Goal: Task Accomplishment & Management: Use online tool/utility

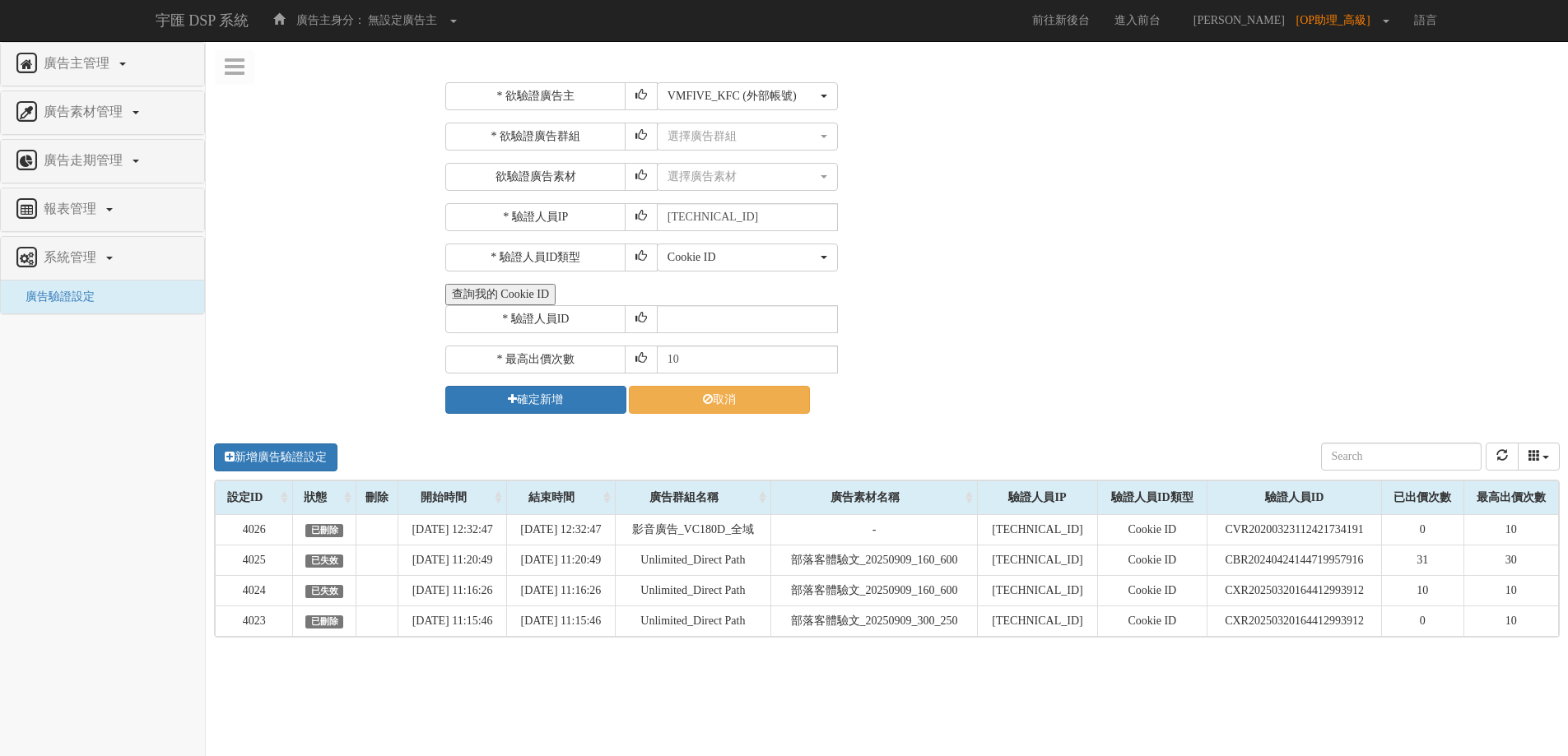
select select "1754"
click at [833, 126] on button "選擇廣告群組" at bounding box center [747, 136] width 181 height 28
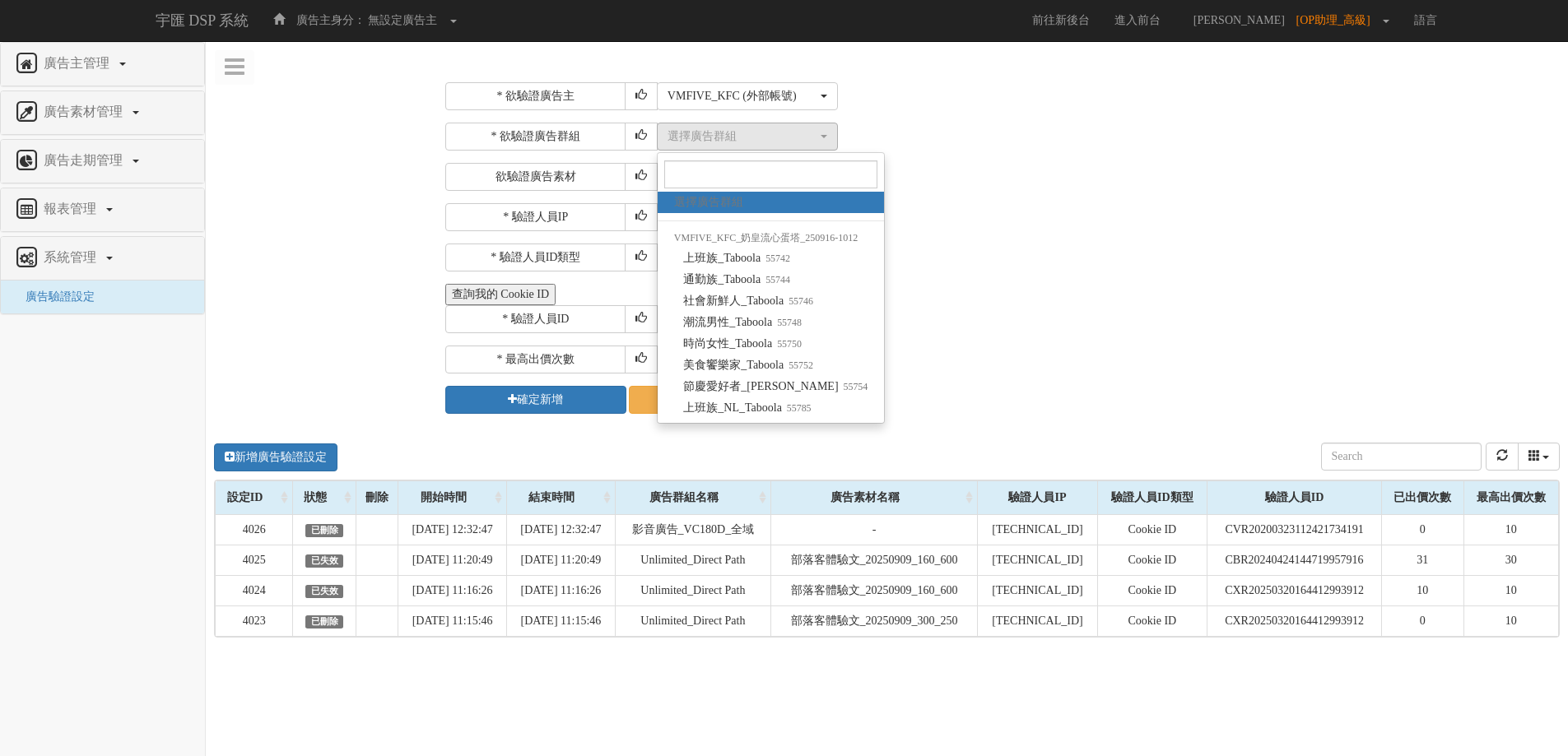
click at [1032, 133] on div "選擇廣告群組 上班族_Taboola 通勤族_Taboola 社會新鮮人_Taboola 潮流男性_Taboola 時尚女性_Taboola 美食饗樂家_Ta…" at bounding box center [1106, 136] width 898 height 28
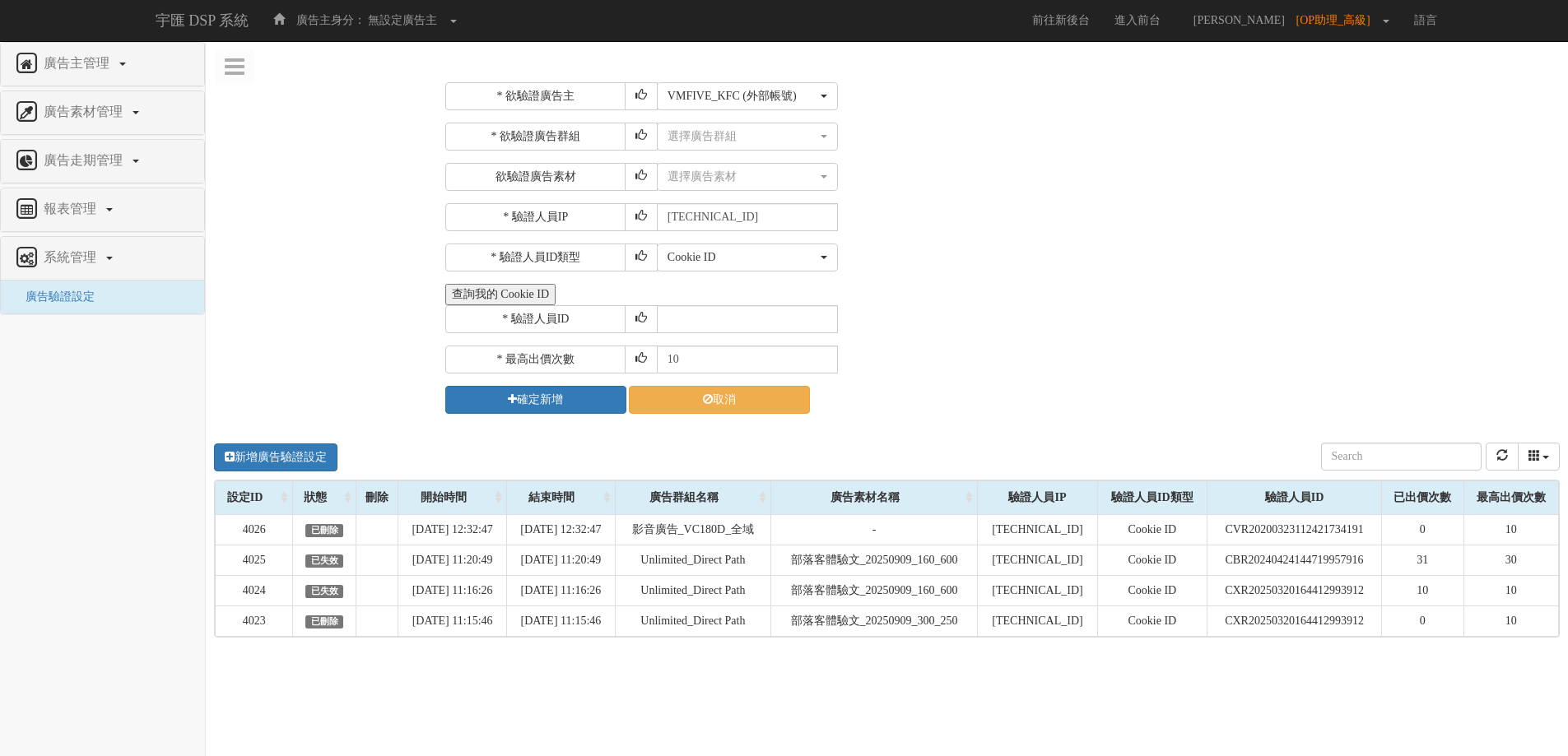
click at [535, 292] on button "查詢我的 Cookie ID" at bounding box center [501, 294] width 110 height 21
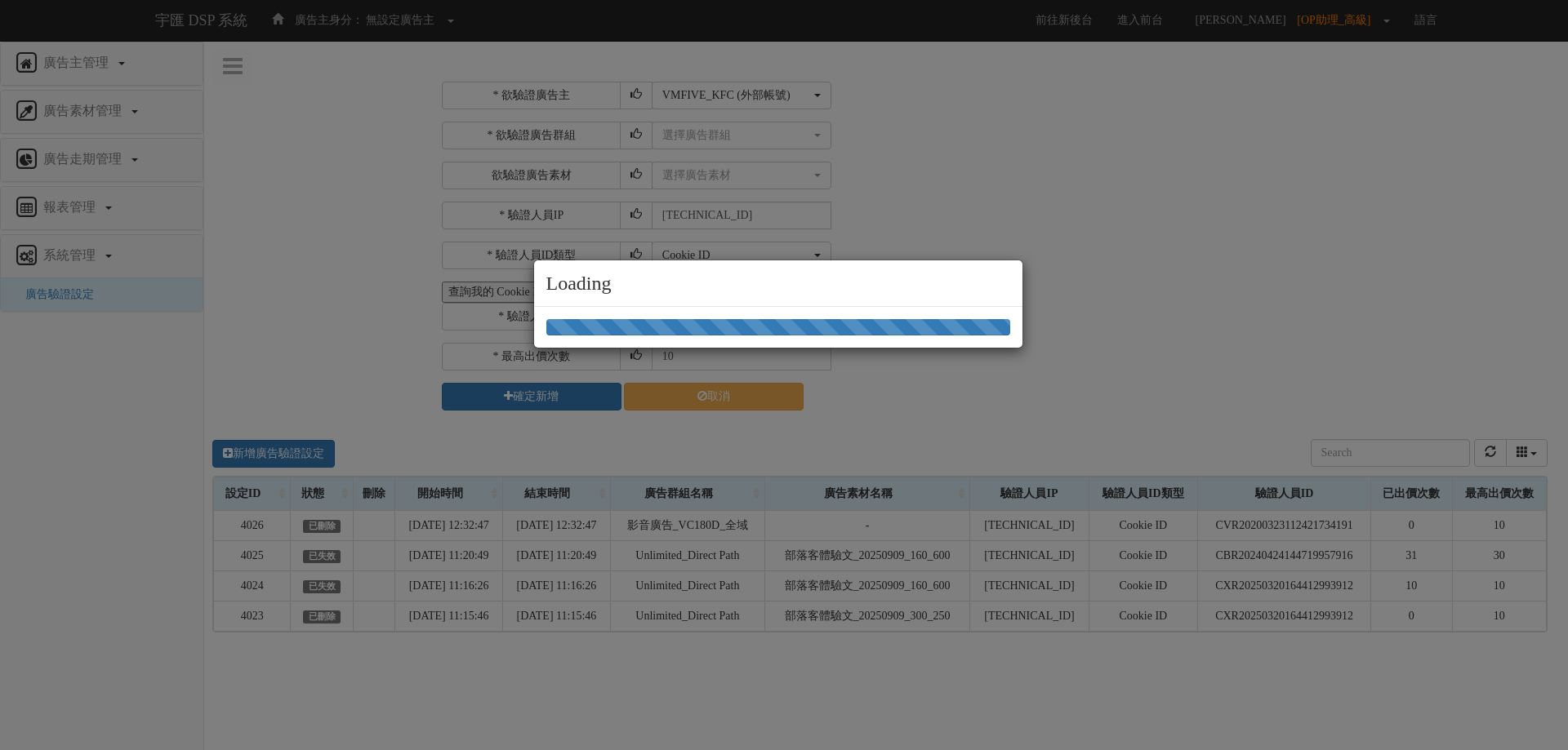
select select "1754"
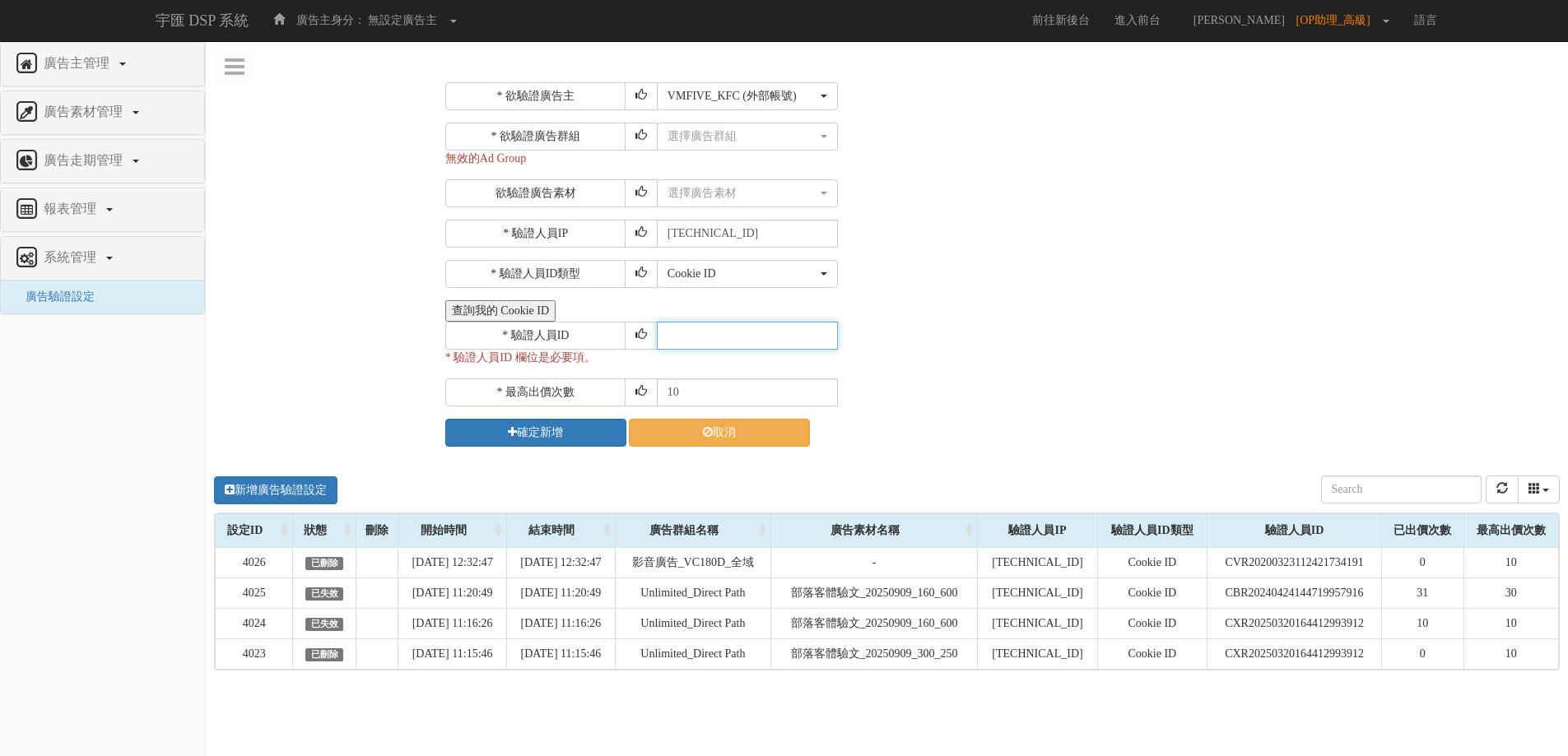
click at [712, 336] on input "text" at bounding box center [747, 335] width 181 height 28
paste input "CLR20230831164823272959"
type input "CLR20230831164823272959"
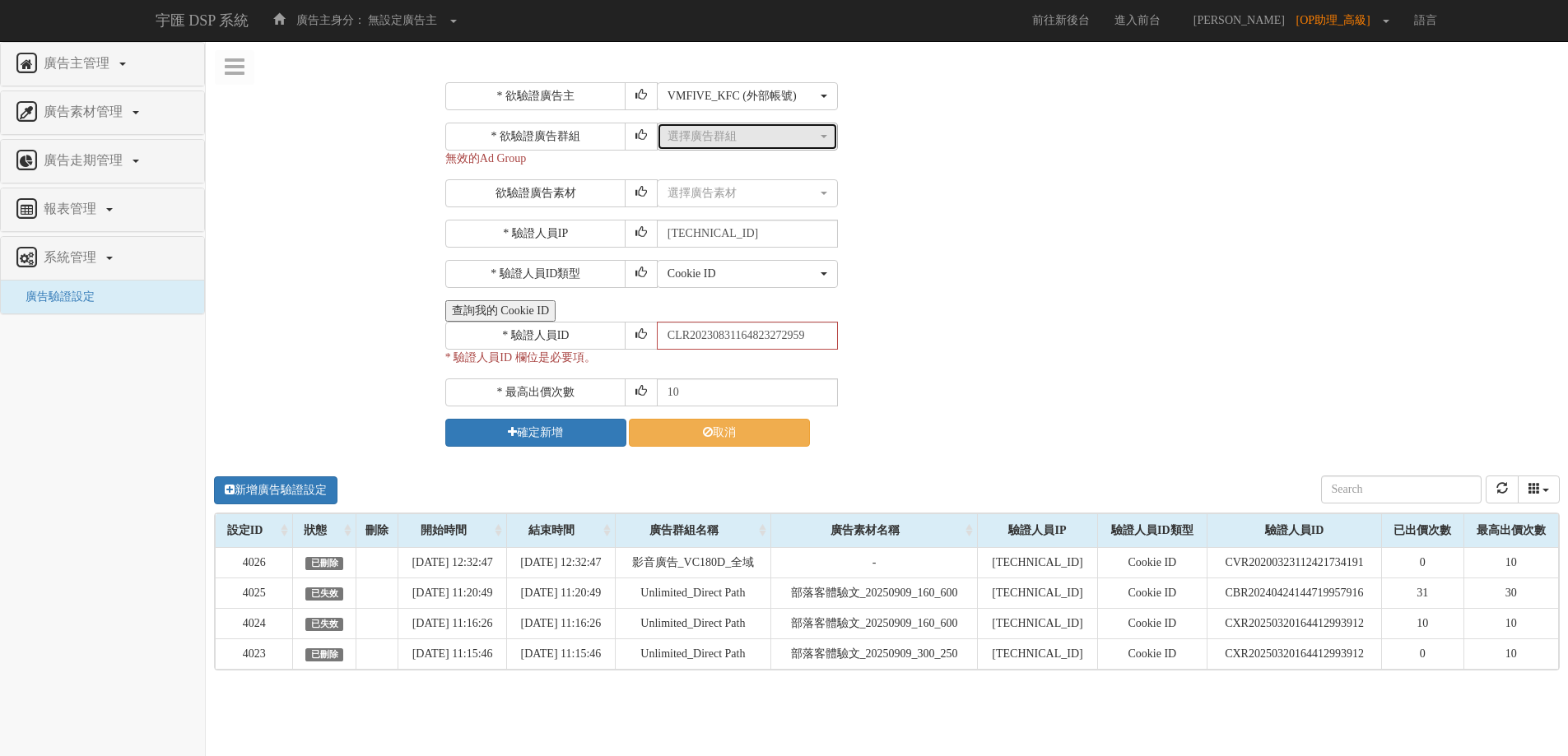
click at [788, 138] on div "選擇廣告群組" at bounding box center [742, 136] width 149 height 17
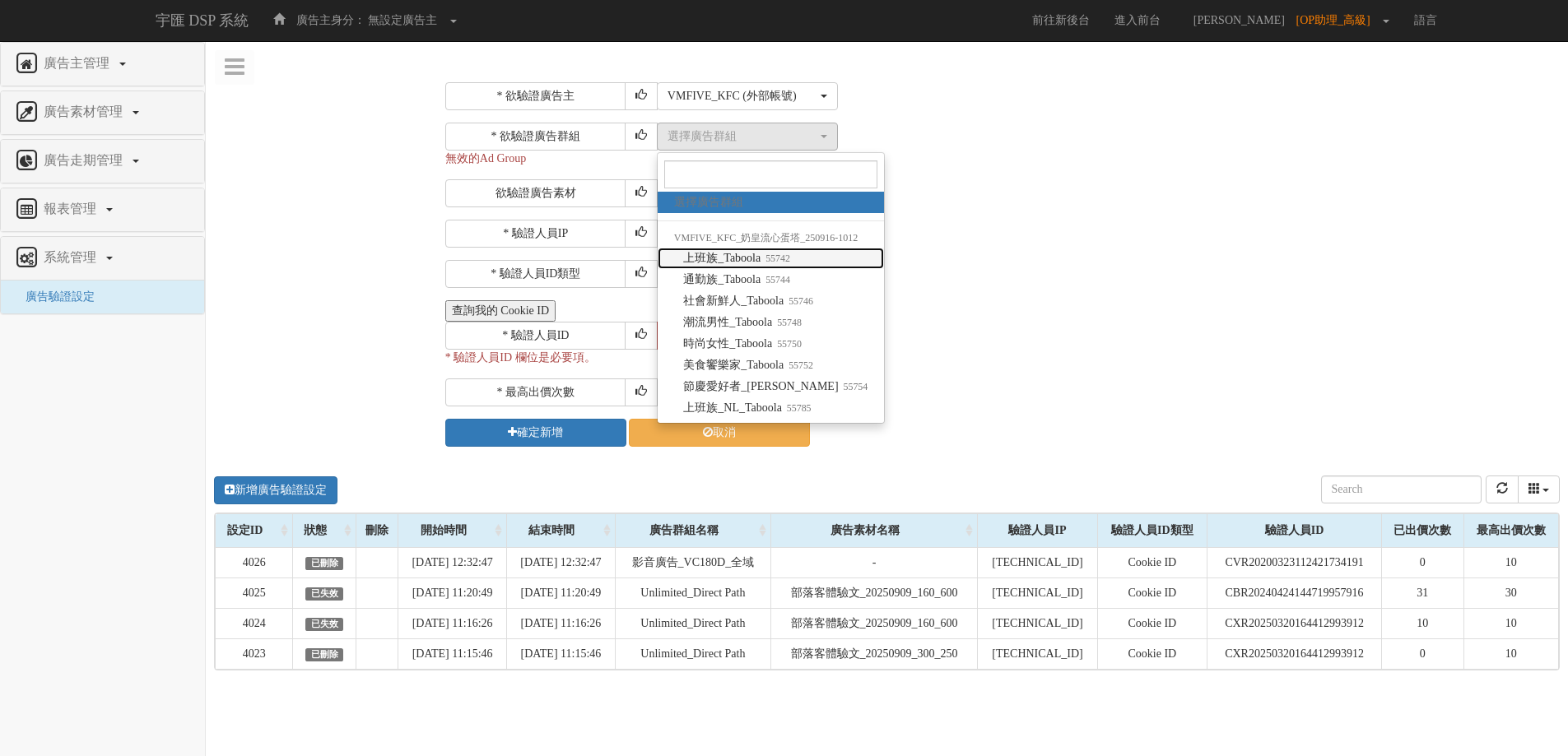
click at [790, 250] on span "上班族_Taboola 55742" at bounding box center [736, 258] width 107 height 17
select select "55742"
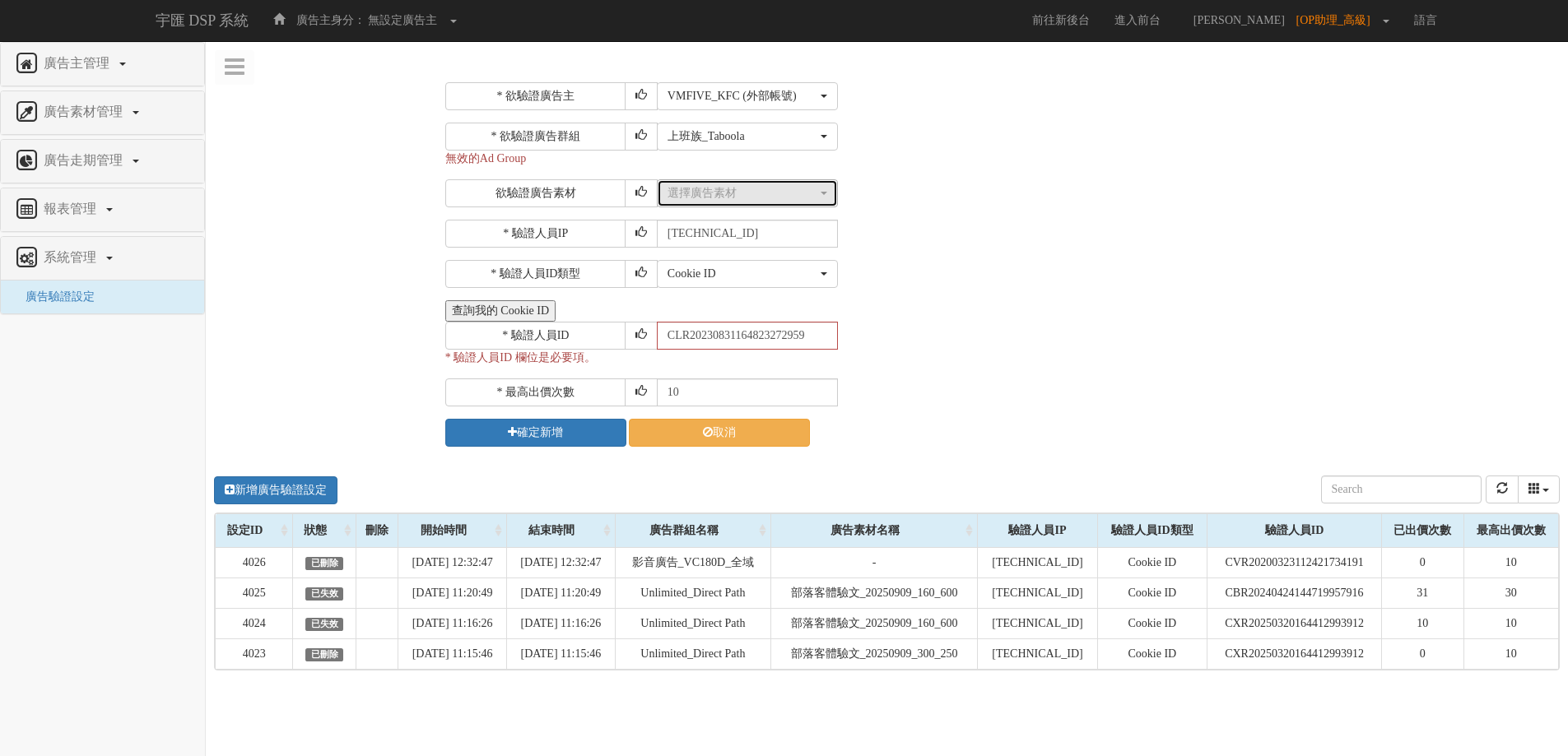
click at [788, 204] on button "選擇廣告素材" at bounding box center [747, 193] width 181 height 28
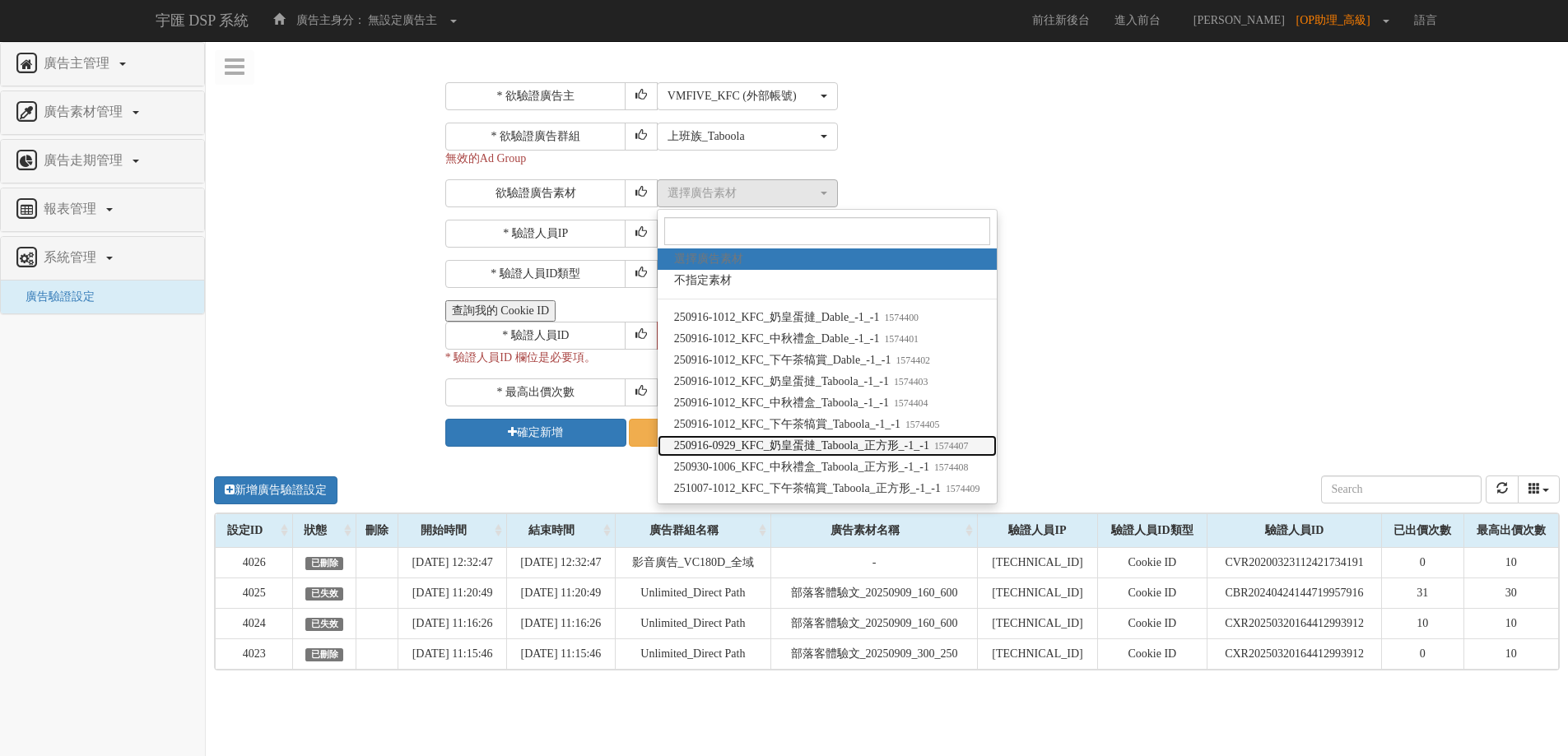
click at [879, 441] on span "250916-0929_KFC_奶皇蛋撻_Taboola_正方形_-1_-1 1574407" at bounding box center [821, 446] width 294 height 17
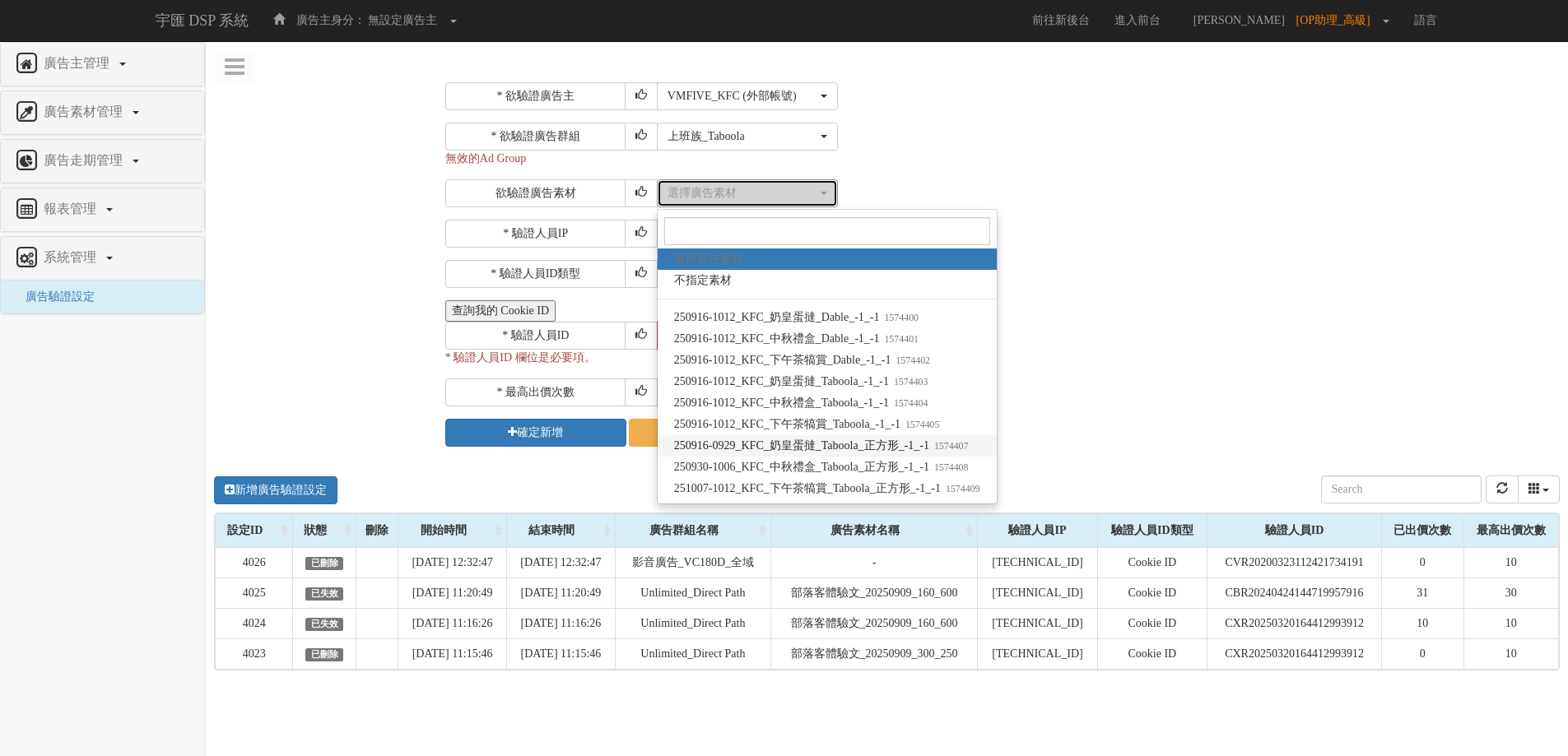
select select "1574407"
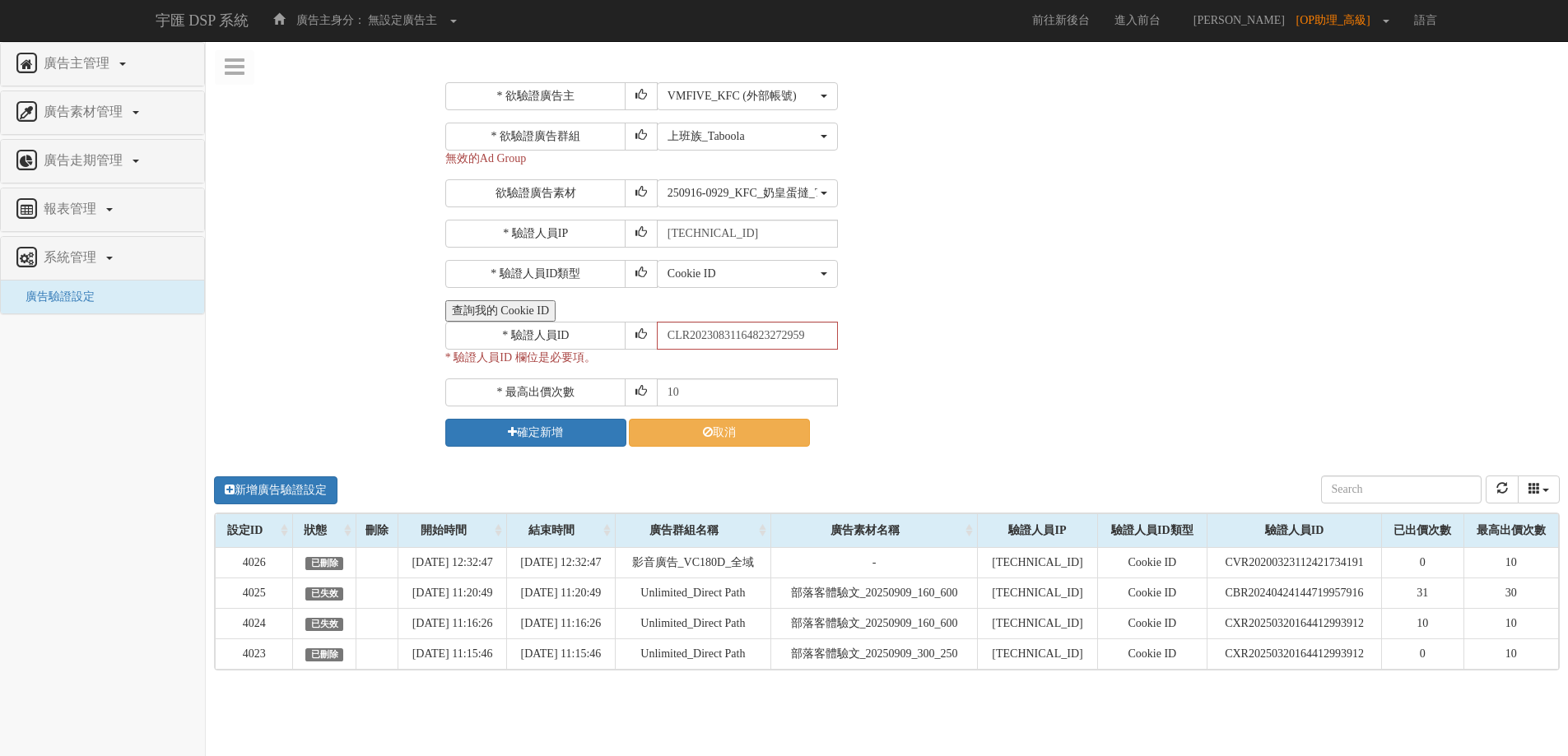
click at [969, 334] on div "* 驗證人員ID CLR20230831164823272959" at bounding box center [1001, 335] width 1110 height 28
drag, startPoint x: 788, startPoint y: 391, endPoint x: 595, endPoint y: 389, distance: 193.0
click at [595, 389] on div "* 最高出價次數 10" at bounding box center [1001, 392] width 1110 height 28
type input "30"
click at [1073, 230] on div "* 驗證人員IP [TECHNICAL_ID]" at bounding box center [1001, 233] width 1110 height 28
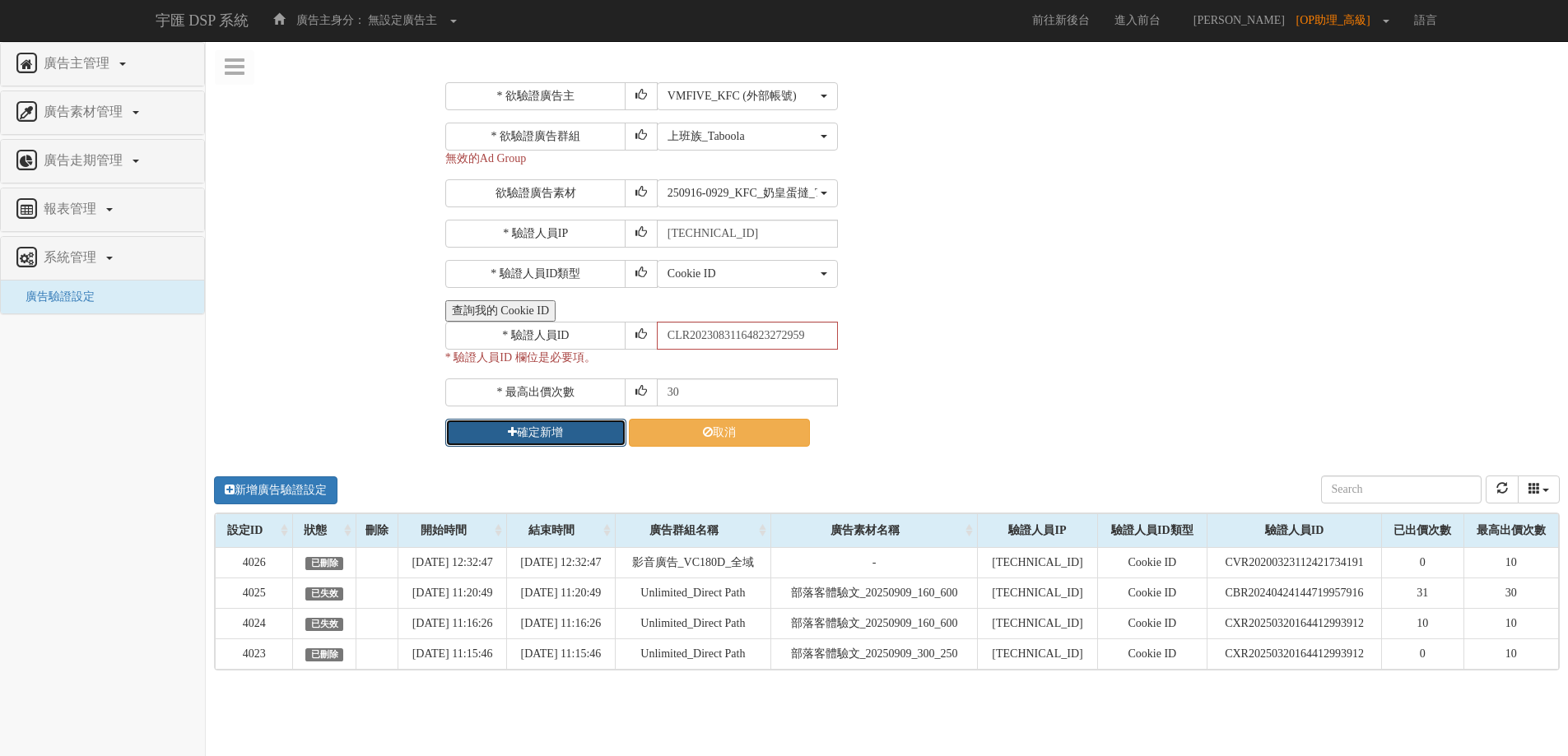
click at [512, 436] on icon "submit" at bounding box center [512, 431] width 9 height 12
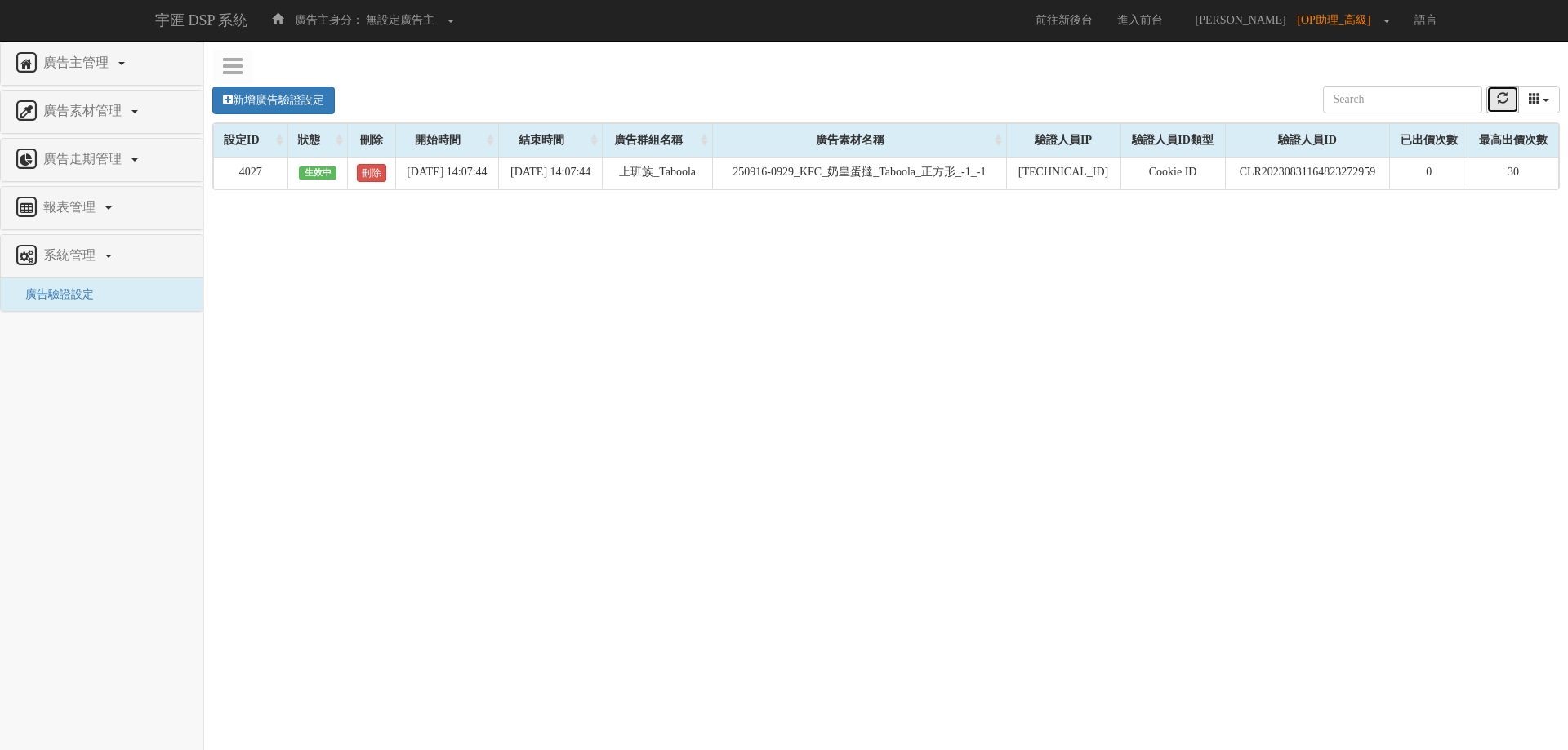
click at [1498, 109] on button "refresh" at bounding box center [1502, 99] width 33 height 27
click at [1497, 88] on button "refresh" at bounding box center [1502, 99] width 33 height 27
click at [1498, 110] on button "refresh" at bounding box center [1502, 99] width 33 height 27
